Goal: Information Seeking & Learning: Learn about a topic

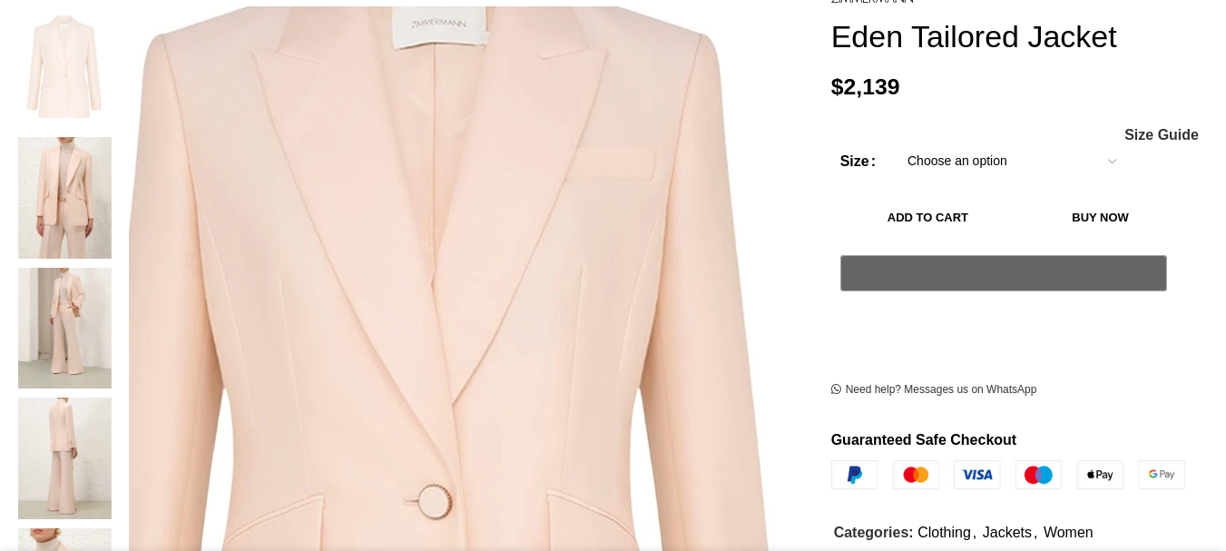
click at [482, 161] on img at bounding box center [433, 425] width 908 height 1180
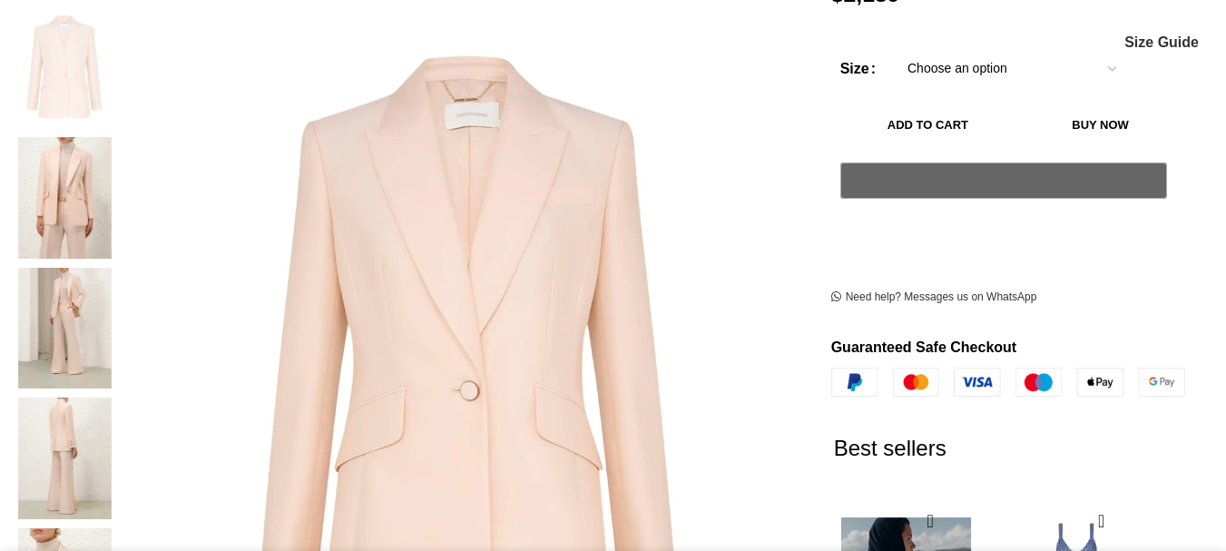
scroll to position [0, 192]
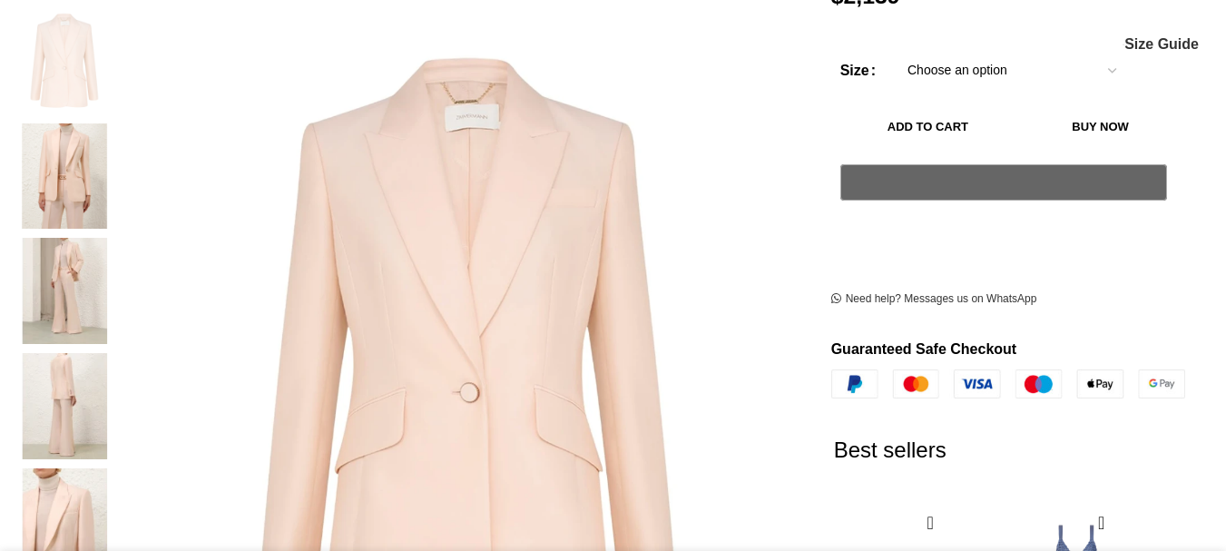
click at [120, 159] on img "2 / 7" at bounding box center [64, 176] width 111 height 106
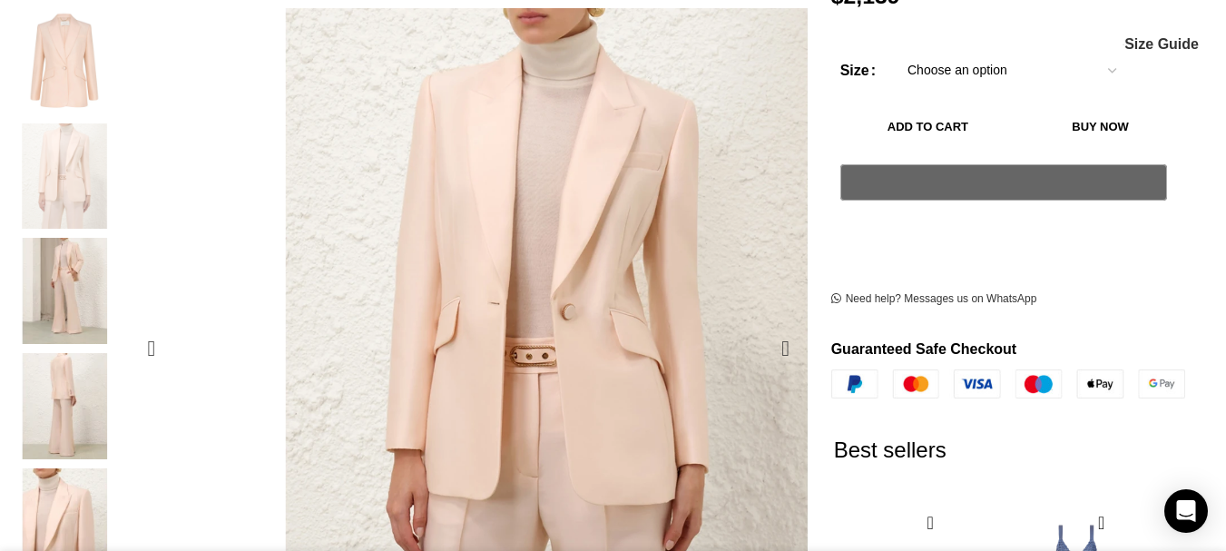
scroll to position [0, 382]
drag, startPoint x: 474, startPoint y: 167, endPoint x: 426, endPoint y: 172, distance: 48.3
click at [120, 269] on img "3 / 7" at bounding box center [64, 291] width 111 height 106
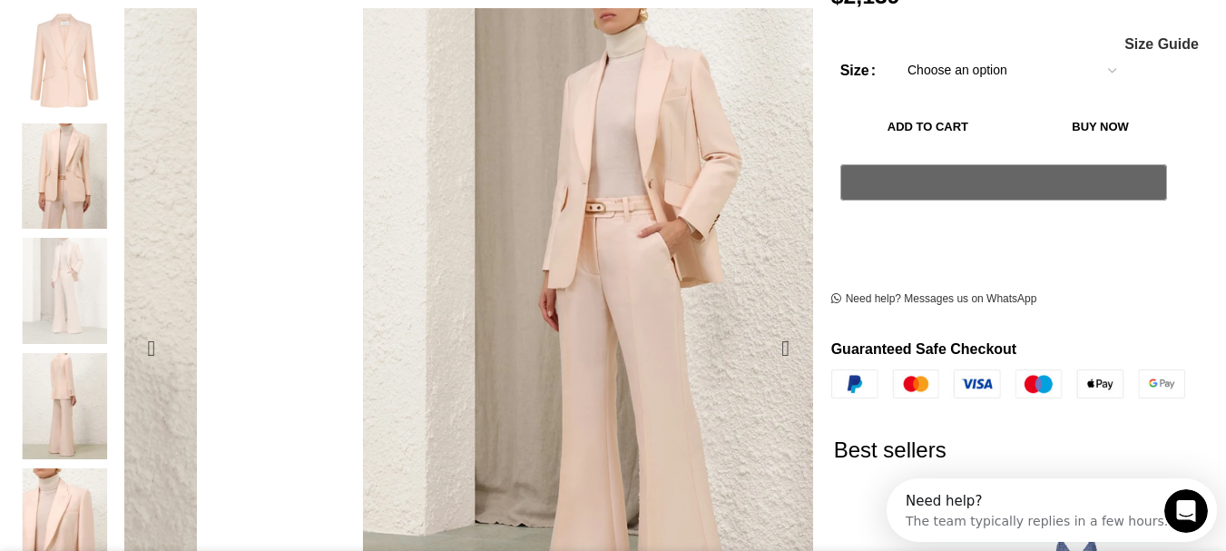
scroll to position [0, 0]
click at [480, 162] on img "3 / 7" at bounding box center [588, 426] width 908 height 1180
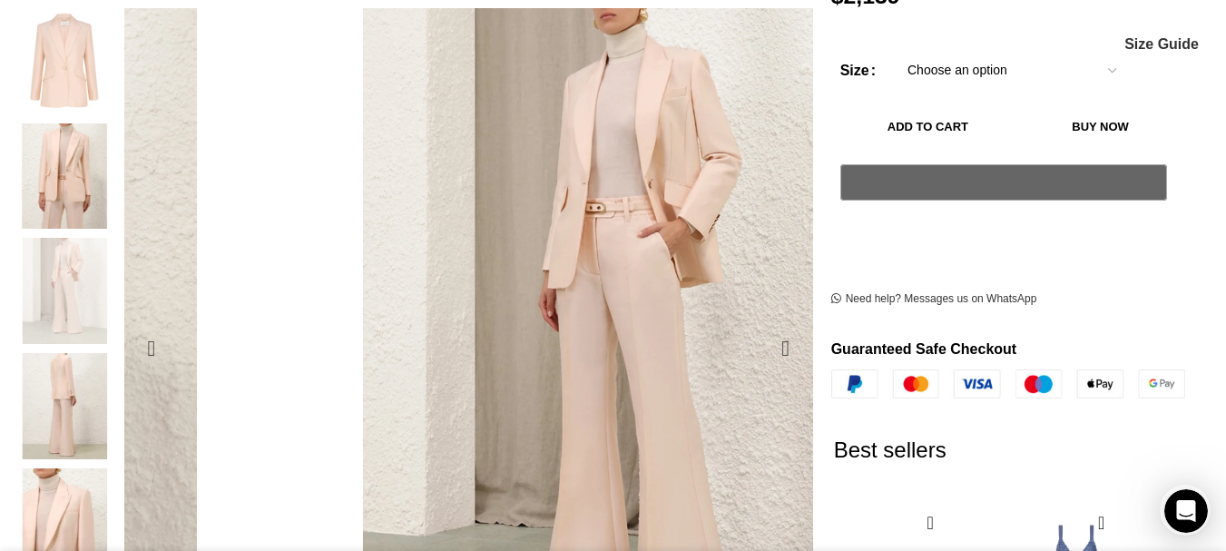
scroll to position [0, 574]
click at [120, 356] on img "4 / 7" at bounding box center [64, 406] width 111 height 106
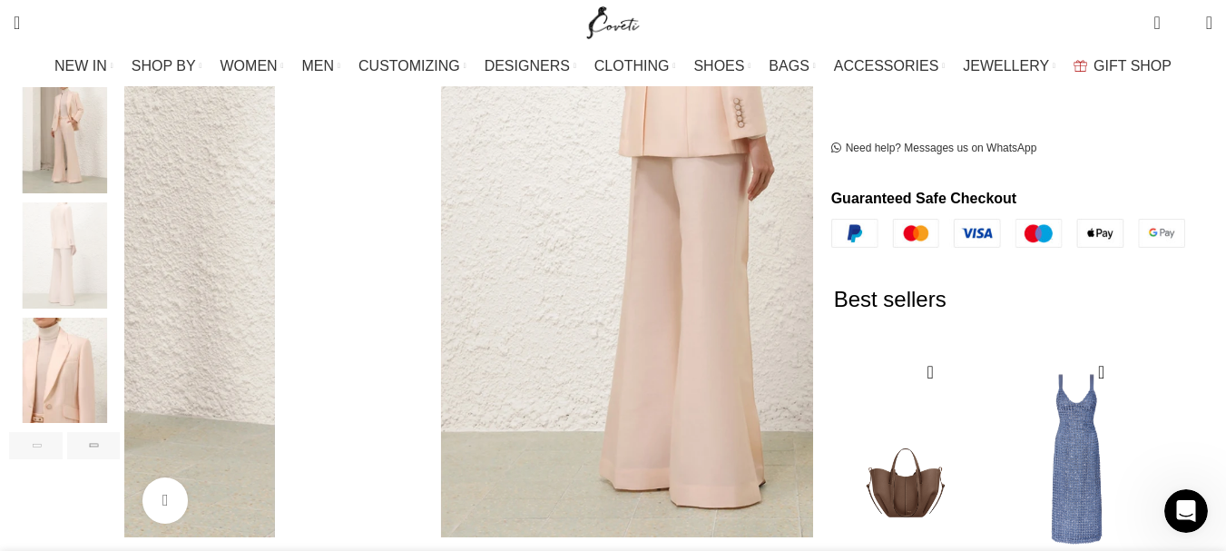
scroll to position [545, 0]
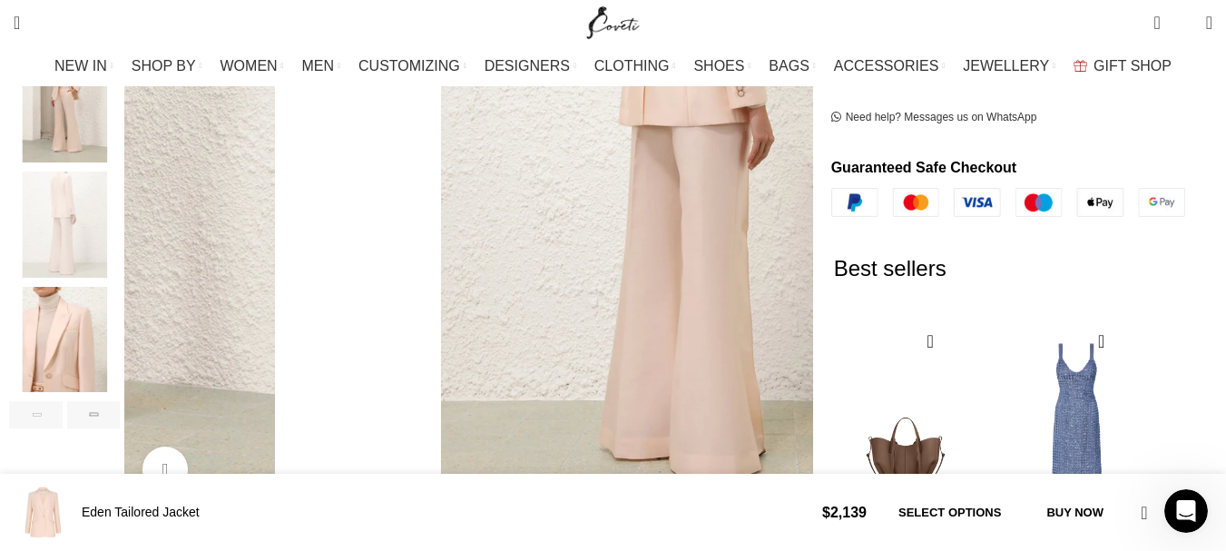
click at [116, 324] on img "5 / 7" at bounding box center [64, 340] width 111 height 106
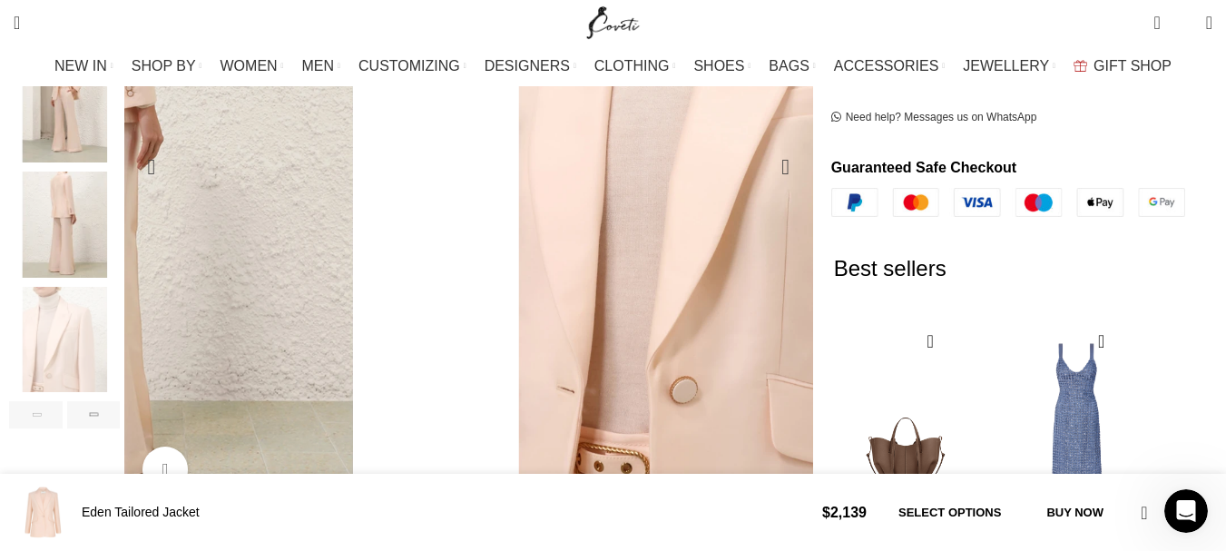
drag, startPoint x: 532, startPoint y: 202, endPoint x: 487, endPoint y: 217, distance: 47.9
click at [121, 401] on div "Next slide" at bounding box center [94, 414] width 54 height 27
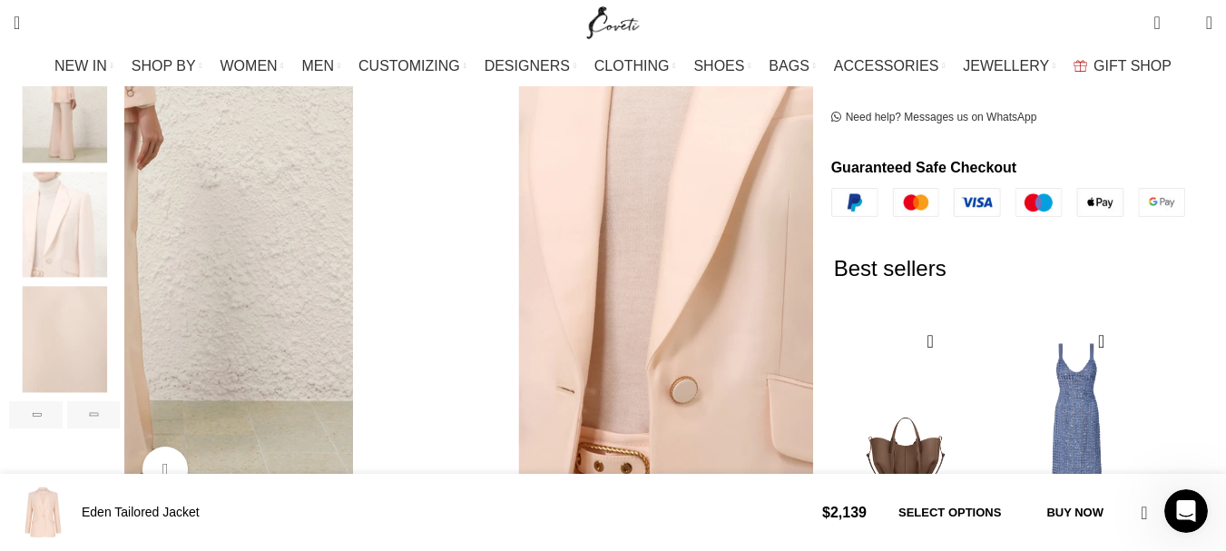
click at [120, 299] on img "6 / 7" at bounding box center [64, 340] width 111 height 106
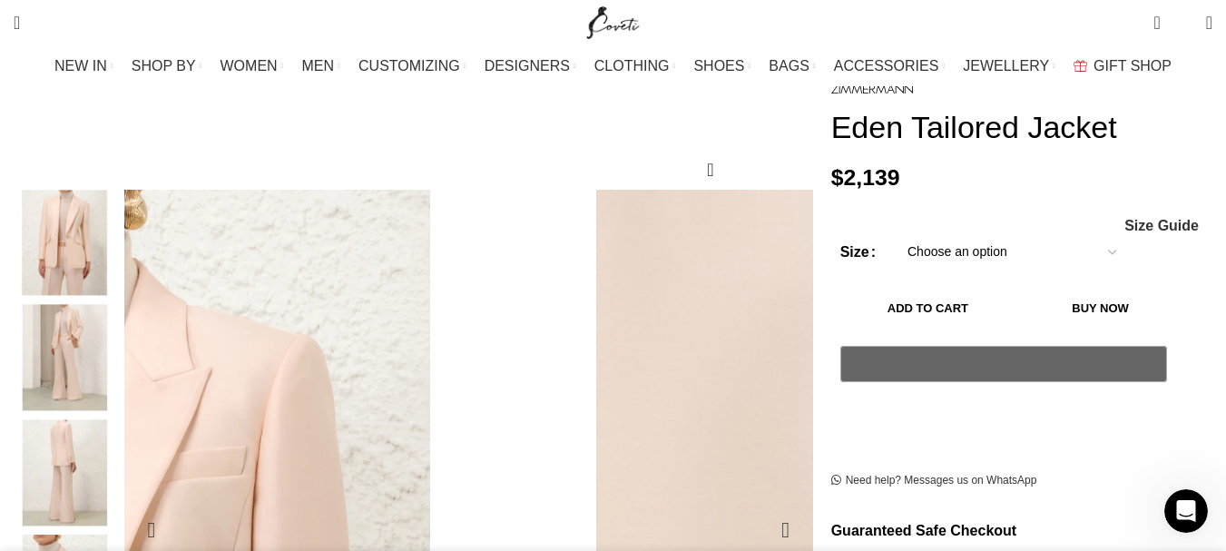
scroll to position [0, 1147]
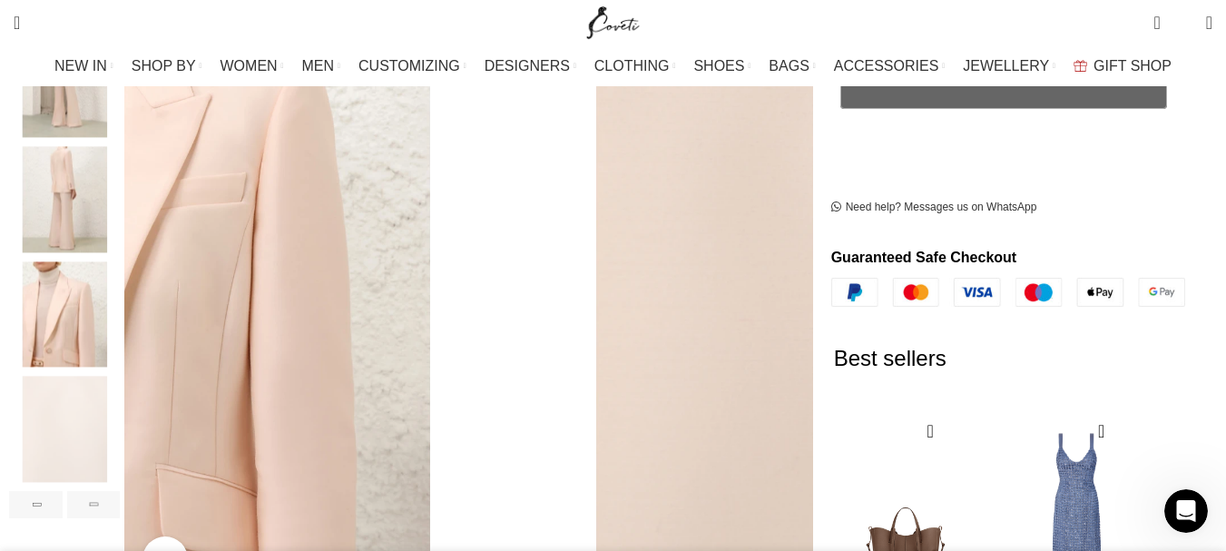
scroll to position [454, 0]
click at [63, 492] on div "Previous slide" at bounding box center [36, 505] width 54 height 27
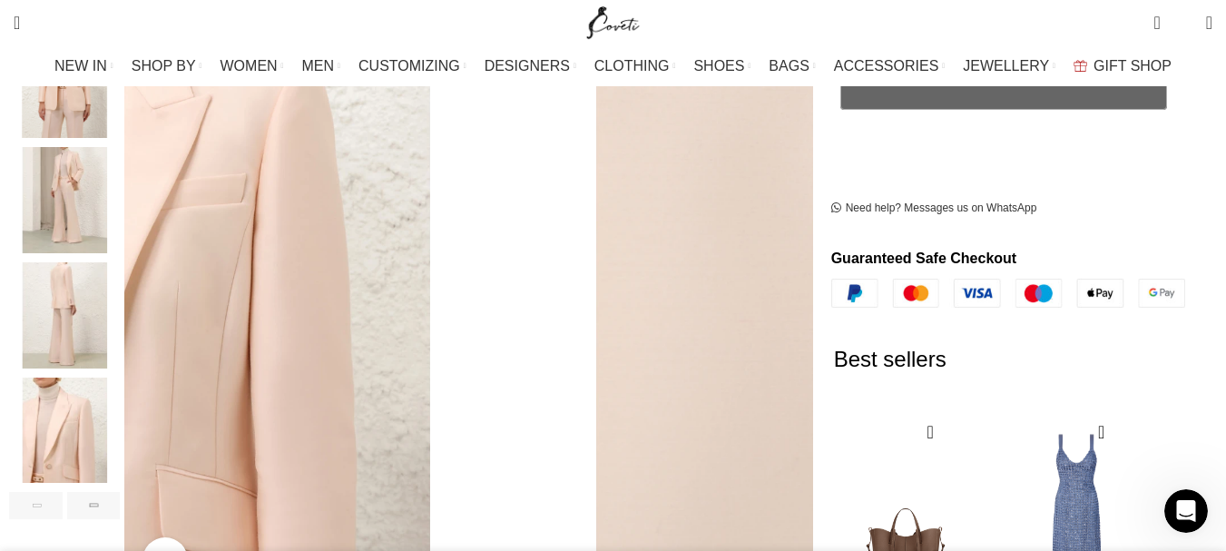
click at [63, 492] on div "Previous slide" at bounding box center [36, 505] width 54 height 27
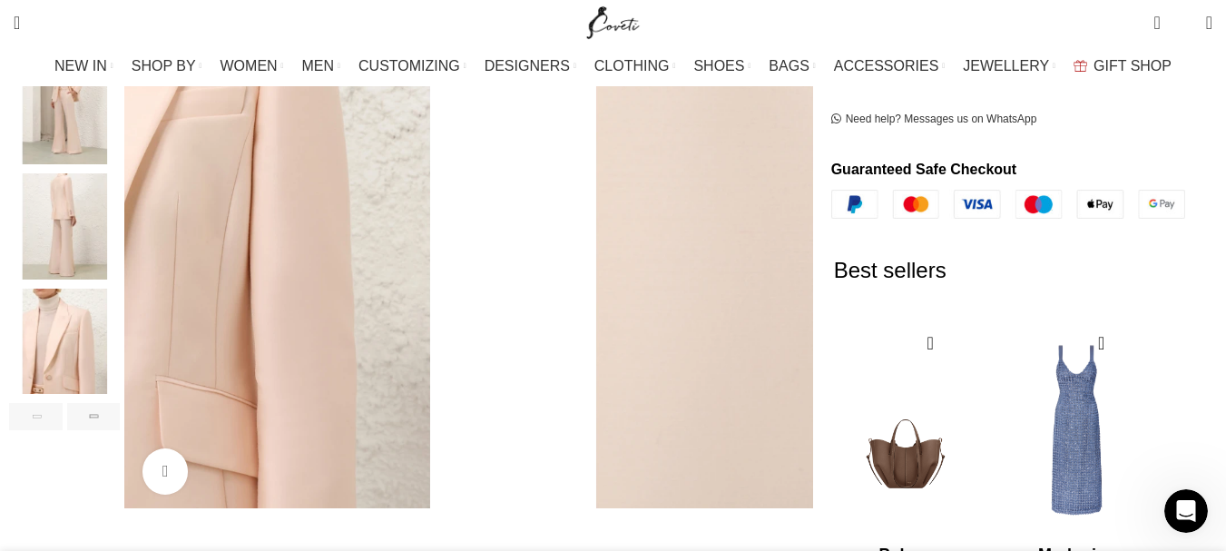
scroll to position [545, 0]
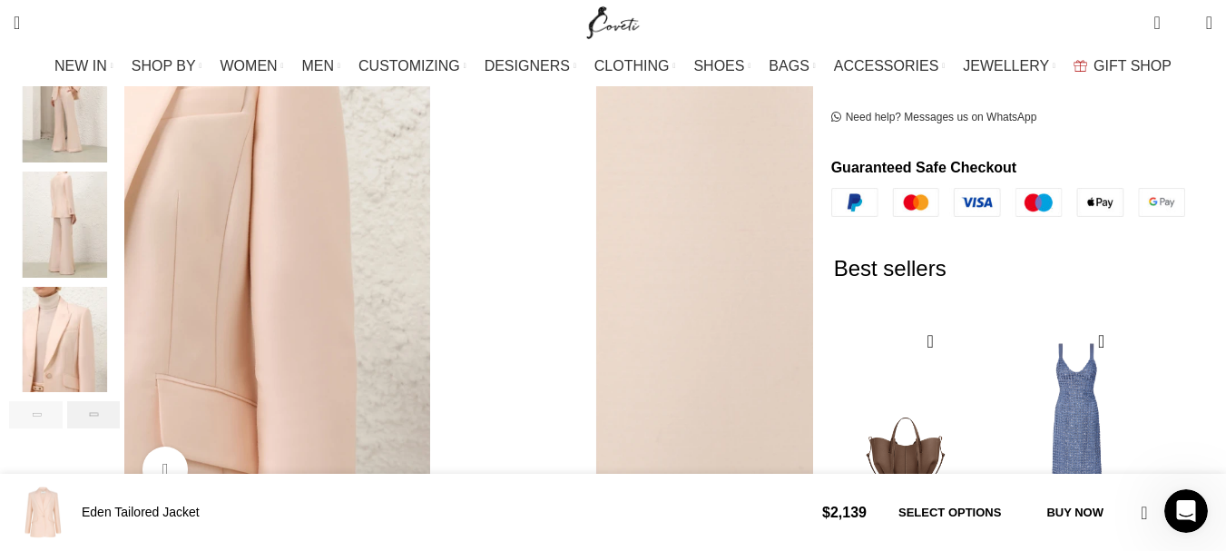
click at [121, 401] on div "Next slide" at bounding box center [94, 414] width 54 height 27
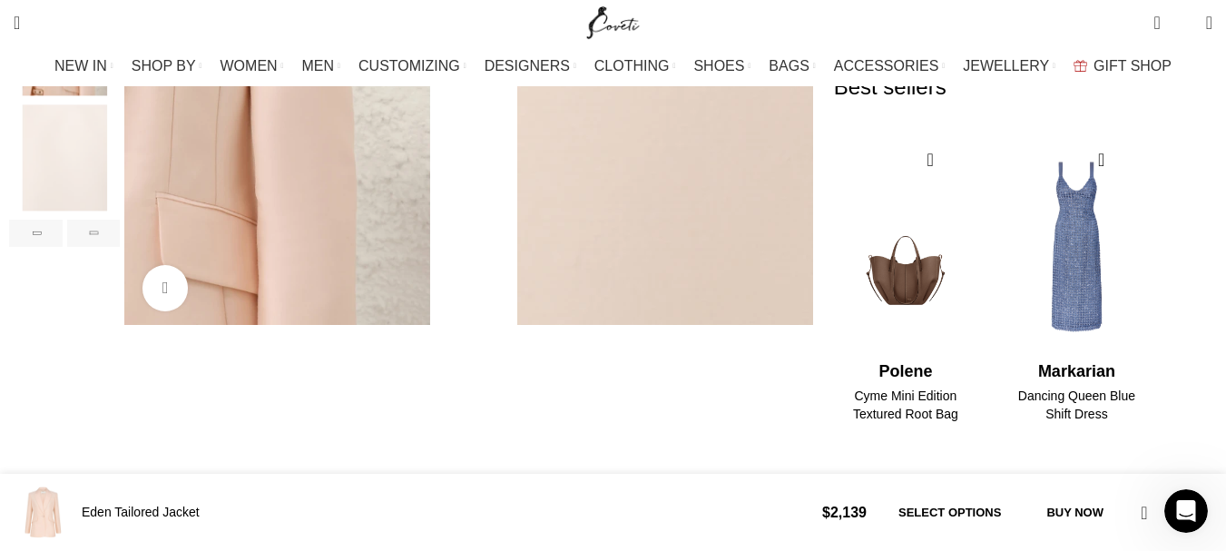
scroll to position [0, 1911]
